Goal: Information Seeking & Learning: Understand process/instructions

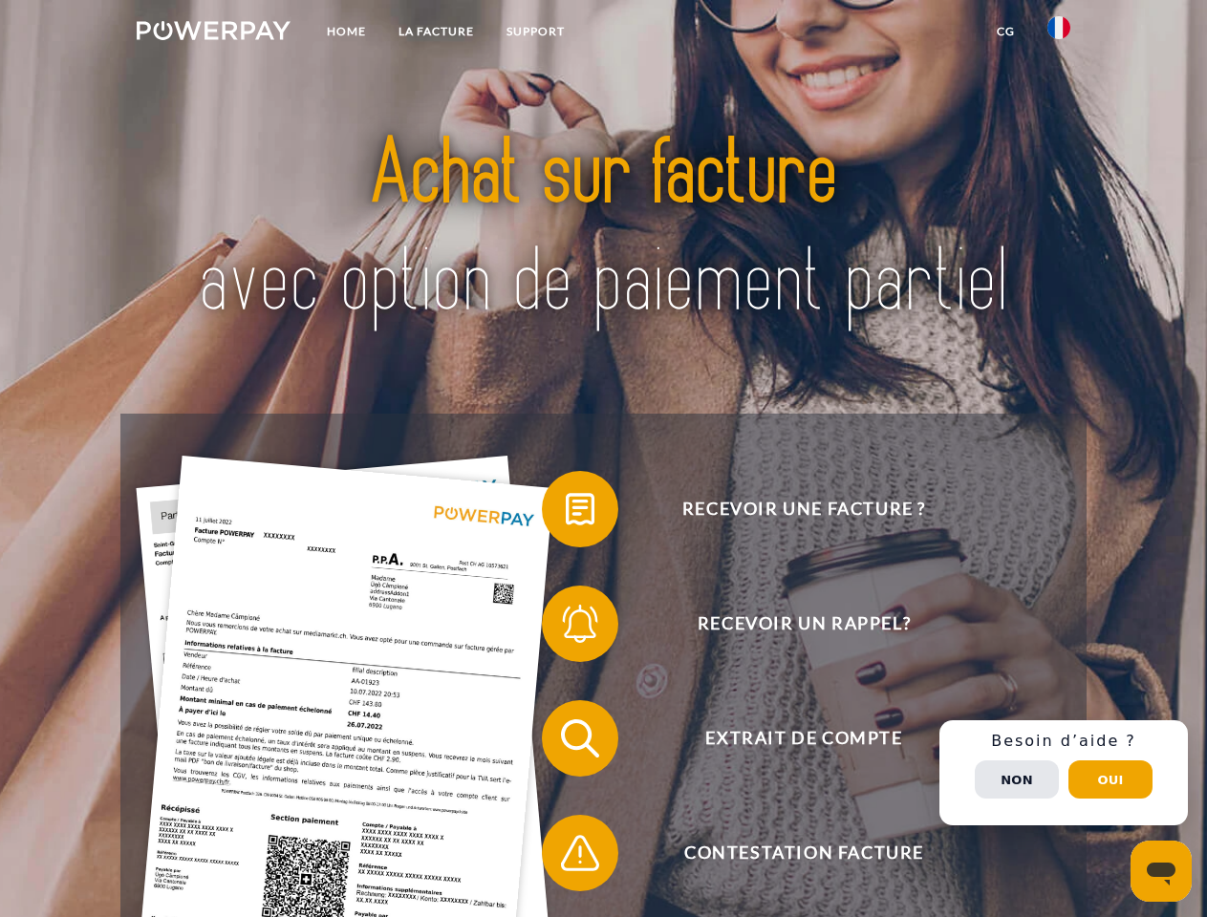
click at [213, 33] on img at bounding box center [214, 30] width 154 height 19
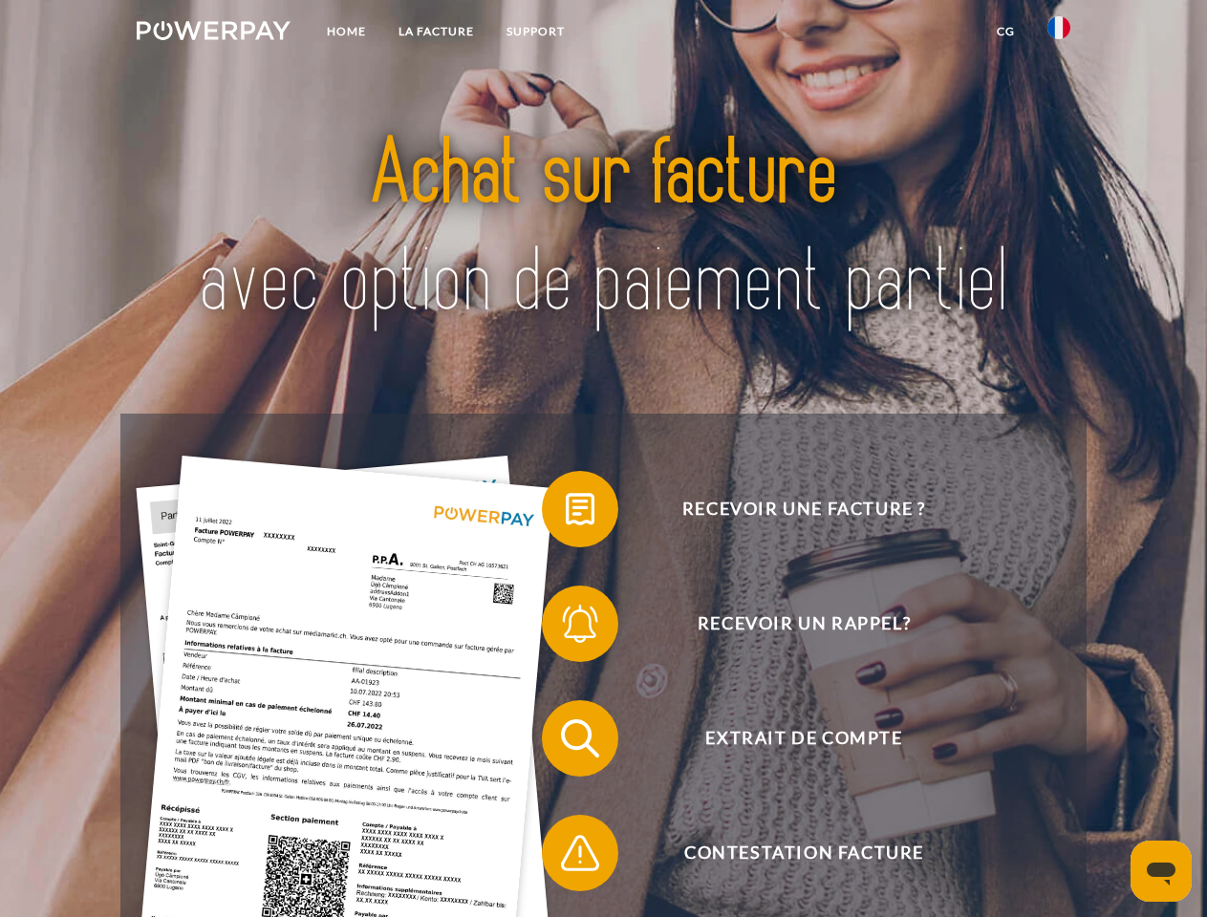
click at [1059, 33] on img at bounding box center [1058, 27] width 23 height 23
click at [1005, 32] on link "CG" at bounding box center [1006, 31] width 51 height 34
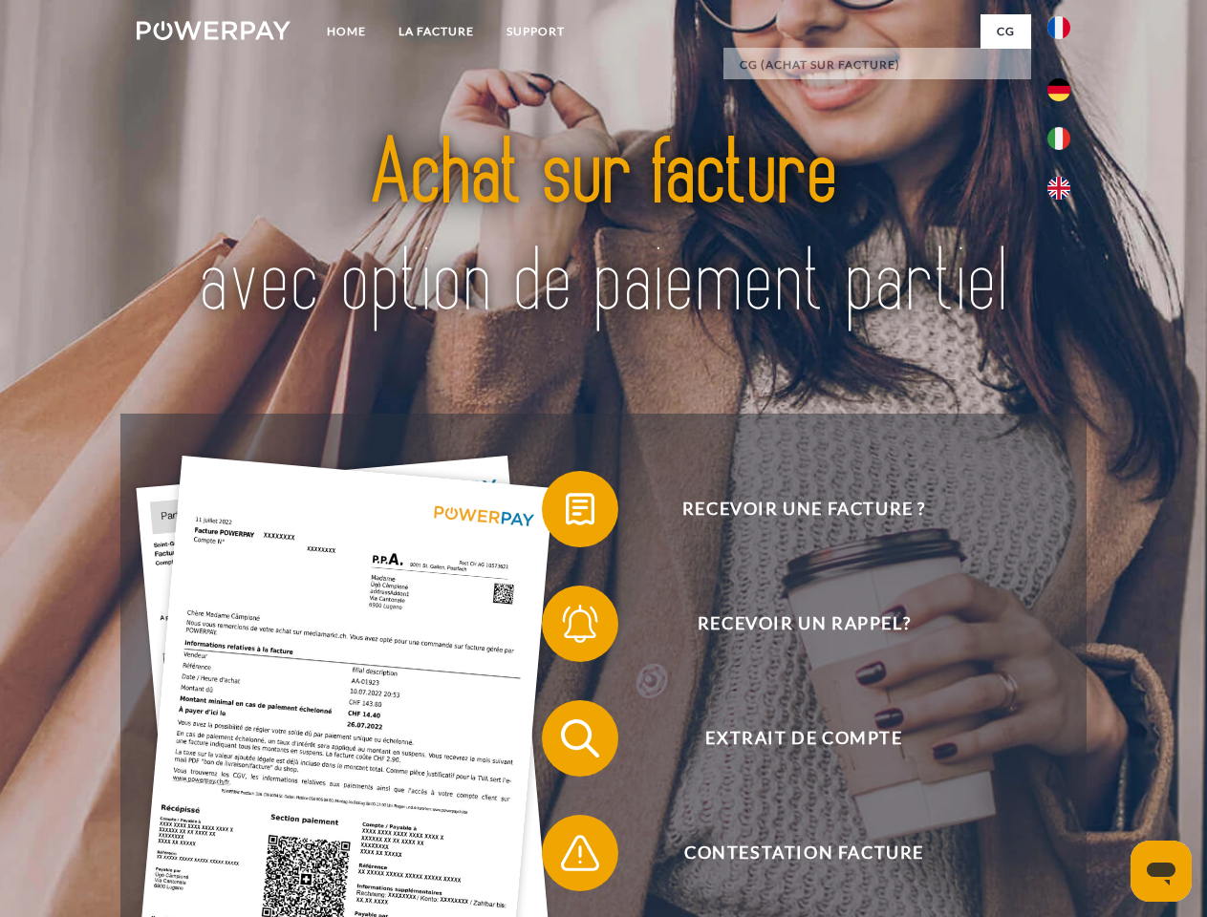
click at [566, 513] on span at bounding box center [552, 510] width 96 height 96
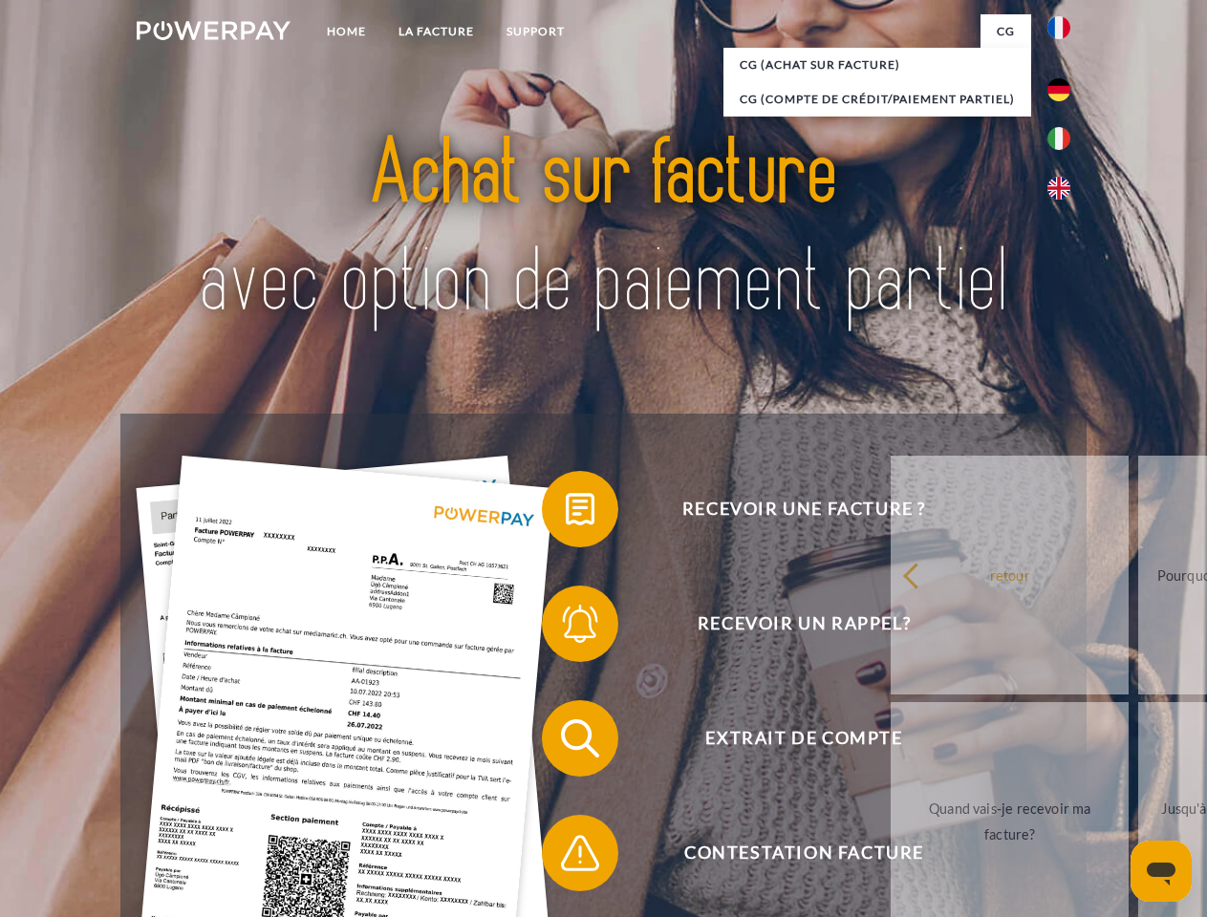
click at [566, 628] on div "Recevoir une facture ? Recevoir un rappel? Extrait de compte retour" at bounding box center [602, 796] width 965 height 765
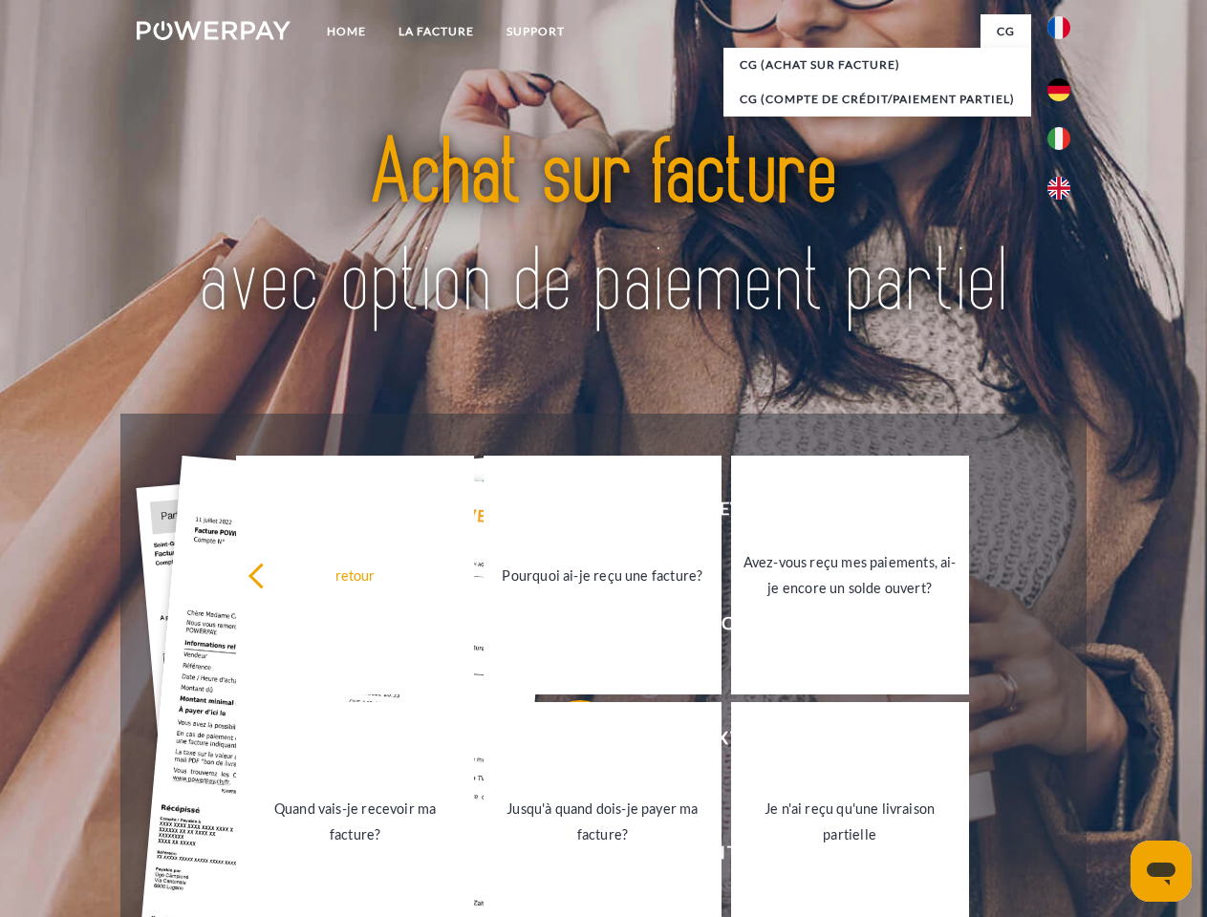
click at [566, 743] on link "Jusqu'à quand dois-je payer ma facture?" at bounding box center [603, 821] width 238 height 239
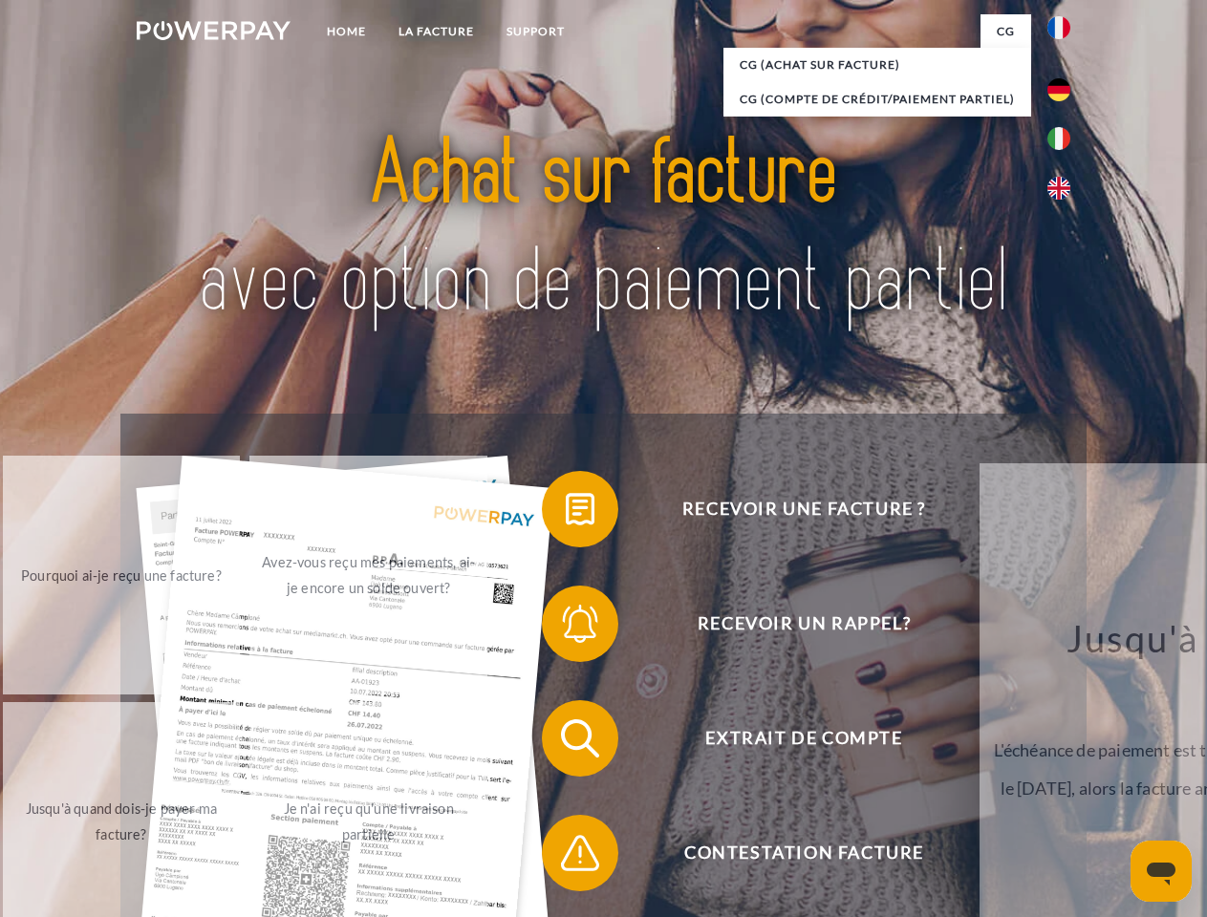
click at [566, 857] on span at bounding box center [552, 854] width 96 height 96
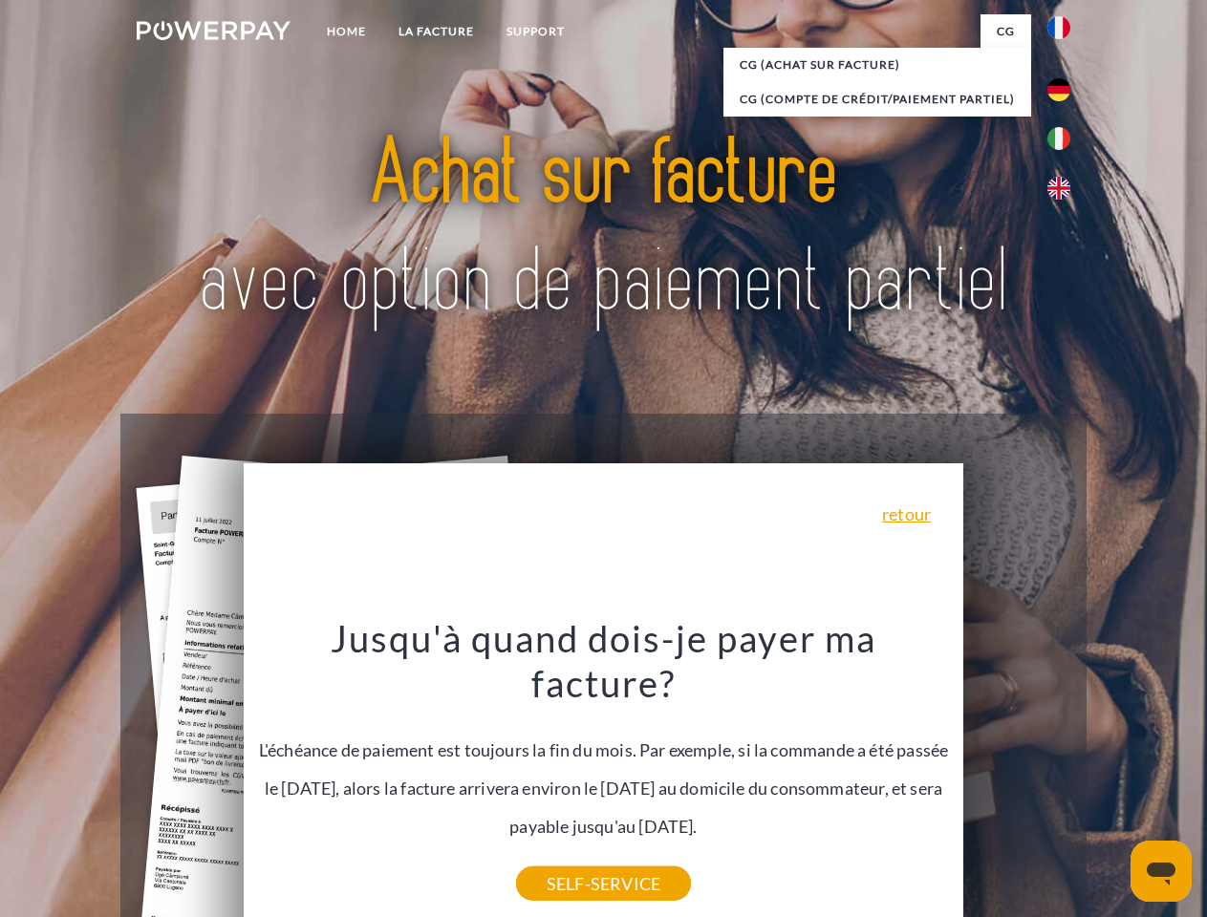
click at [1064, 773] on div "Recevoir une facture ? Recevoir un rappel? Extrait de compte retour" at bounding box center [602, 796] width 965 height 765
click at [1017, 777] on span "Extrait de compte" at bounding box center [804, 739] width 468 height 76
click at [1111, 780] on header "Home LA FACTURE Support" at bounding box center [603, 660] width 1207 height 1320
